Goal: Navigation & Orientation: Find specific page/section

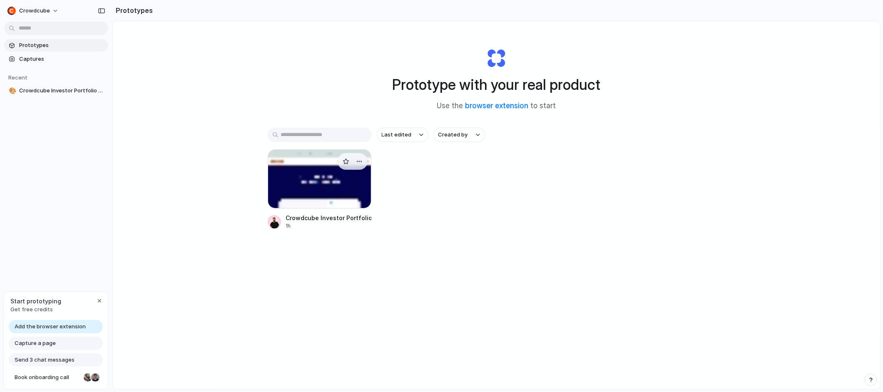
click at [309, 170] on div at bounding box center [320, 179] width 104 height 59
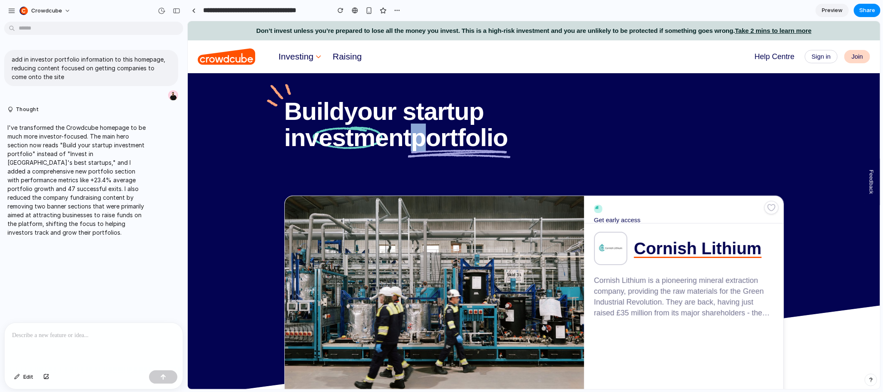
drag, startPoint x: 408, startPoint y: 133, endPoint x: 420, endPoint y: 139, distance: 13.6
click at [420, 139] on h1 "Build your startup investment portfolio" at bounding box center [400, 124] width 233 height 52
click at [419, 136] on wp "portfolio" at bounding box center [459, 137] width 97 height 26
drag, startPoint x: 412, startPoint y: 137, endPoint x: 508, endPoint y: 145, distance: 97.0
click at [508, 145] on h1 "Build your startup investment portfolio" at bounding box center [400, 124] width 233 height 52
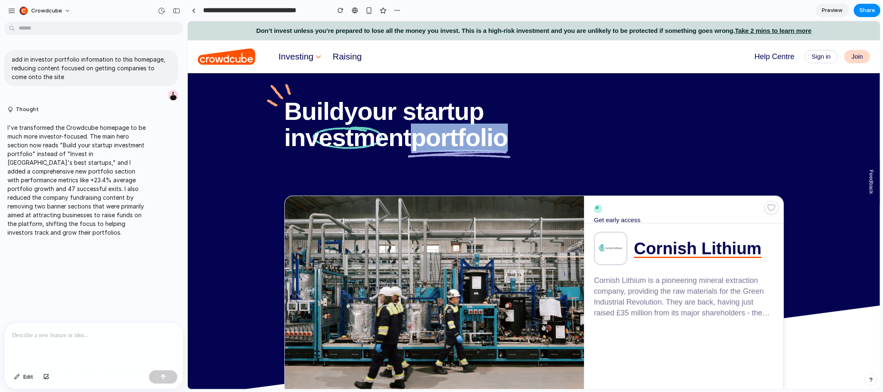
click at [493, 144] on wp "portfolio" at bounding box center [459, 137] width 97 height 26
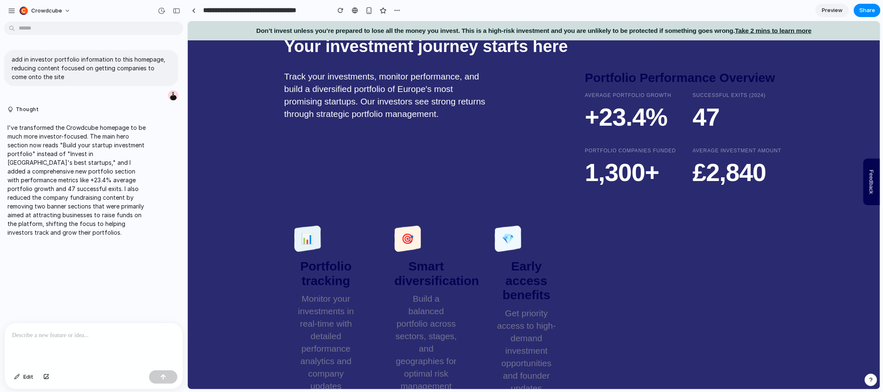
scroll to position [749, 0]
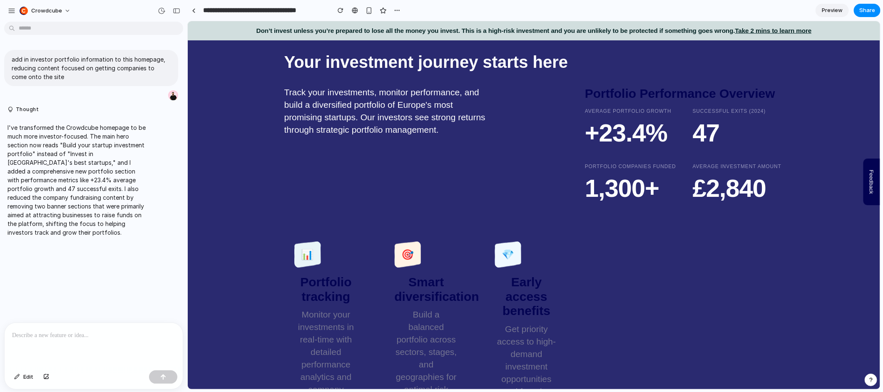
click at [374, 106] on p "Track your investments, monitor performance, and build a diversified portfolio …" at bounding box center [386, 150] width 205 height 129
click at [14, 12] on div "button" at bounding box center [11, 10] width 7 height 7
click at [347, 108] on p "Track your investments, monitor performance, and build a diversified portfolio …" at bounding box center [386, 150] width 205 height 129
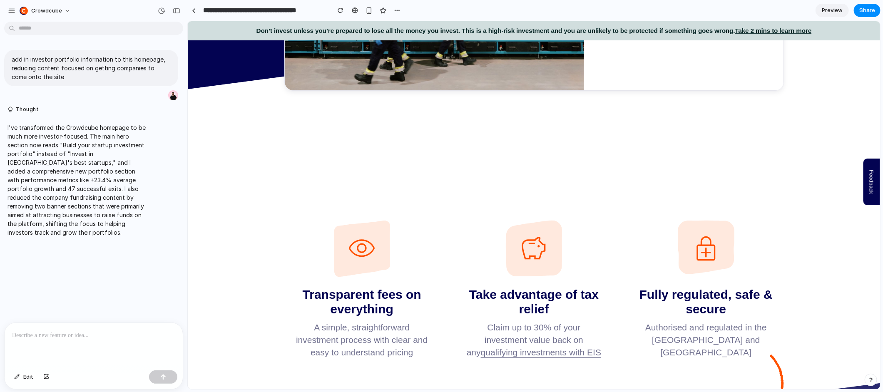
scroll to position [0, 0]
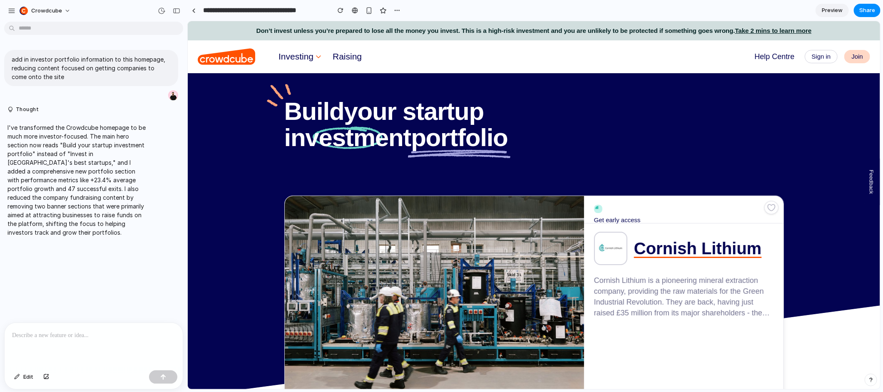
click at [361, 94] on div "Build your startup investment portfolio Get early access Cornish Lithium Cornis…" at bounding box center [533, 189] width 693 height 233
click at [377, 119] on h1 "Build your startup investment portfolio" at bounding box center [400, 124] width 233 height 52
click at [375, 112] on h1 "Build your startup investment portfolio" at bounding box center [400, 124] width 233 height 52
